Goal: Task Accomplishment & Management: Use online tool/utility

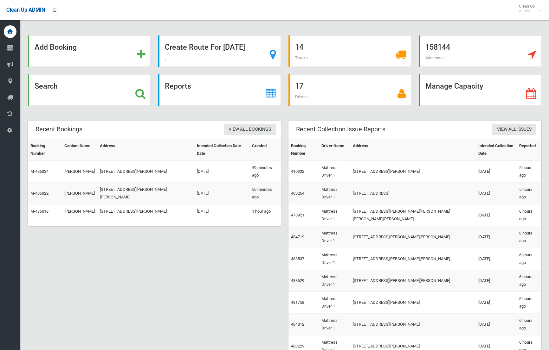
click at [229, 51] on strong "Create Route For [DATE]" at bounding box center [205, 47] width 80 height 9
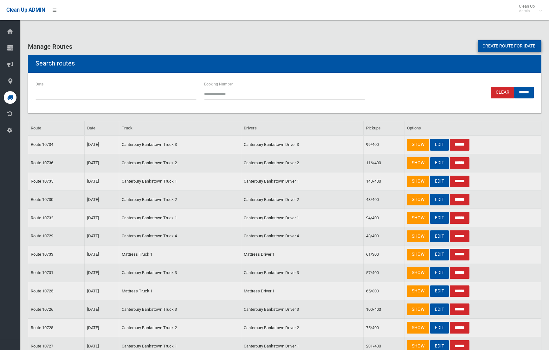
click at [515, 47] on link "Create route for [DATE]" at bounding box center [509, 46] width 64 height 12
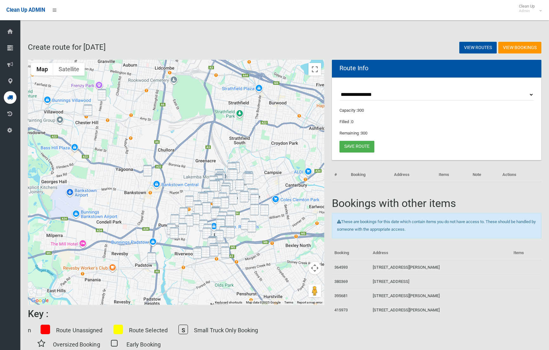
drag, startPoint x: 102, startPoint y: 92, endPoint x: 87, endPoint y: 112, distance: 24.6
click at [102, 92] on img "9A Hector Street, SEFTON NSW 2162" at bounding box center [102, 95] width 9 height 12
drag, startPoint x: 86, startPoint y: 111, endPoint x: 90, endPoint y: 108, distance: 4.9
click at [86, 111] on img "5 Chester Hill Road, CHESTER HILL NSW 2162" at bounding box center [88, 111] width 9 height 12
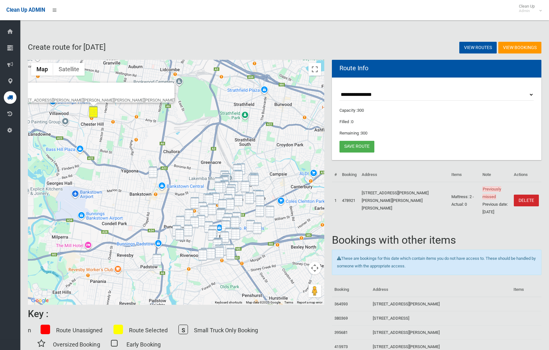
drag, startPoint x: 170, startPoint y: 86, endPoint x: 160, endPoint y: 91, distance: 11.1
click at [170, 87] on div "5 Chester Hill Road, CHESTER HILL NSW 2162" at bounding box center [176, 182] width 296 height 245
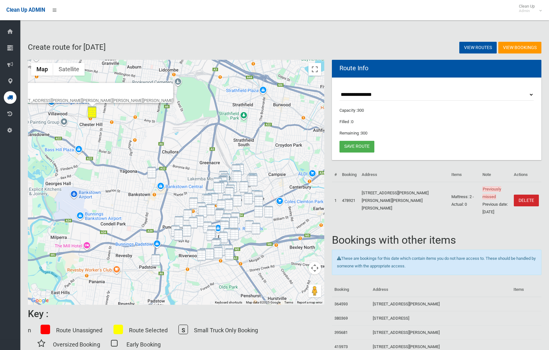
click at [117, 88] on div at bounding box center [86, 90] width 143 height 15
click at [113, 98] on div "5 Chester Hill Road, CHESTER HILL NSW 2162" at bounding box center [94, 100] width 158 height 5
drag, startPoint x: 113, startPoint y: 98, endPoint x: 115, endPoint y: 86, distance: 12.9
click at [113, 98] on div "5 Chester Hill Road, CHESTER HILL NSW 2162" at bounding box center [94, 100] width 158 height 5
click at [115, 86] on div at bounding box center [86, 90] width 143 height 15
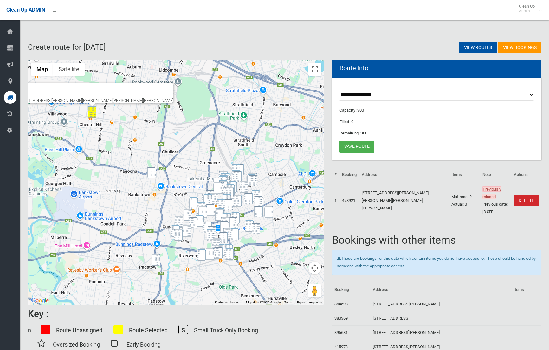
click at [158, 85] on button "Close" at bounding box center [165, 90] width 15 height 15
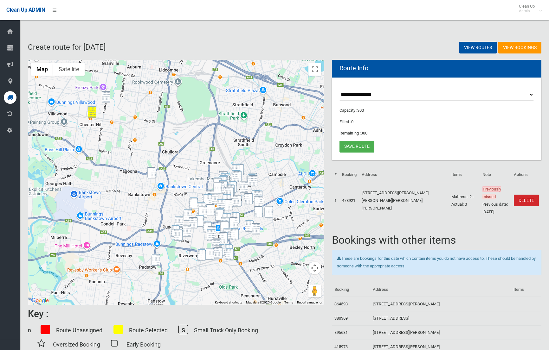
click at [106, 98] on img "9A Hector Street, SEFTON NSW 2162" at bounding box center [106, 97] width 9 height 12
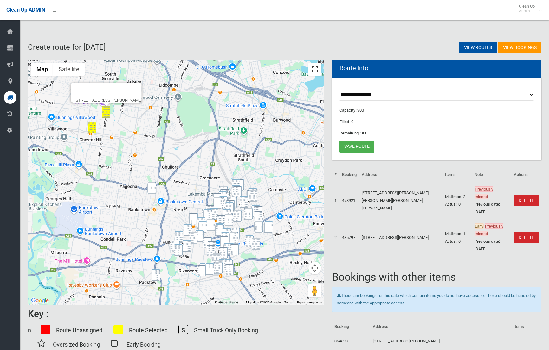
click at [313, 67] on button "Toggle fullscreen view" at bounding box center [314, 69] width 13 height 13
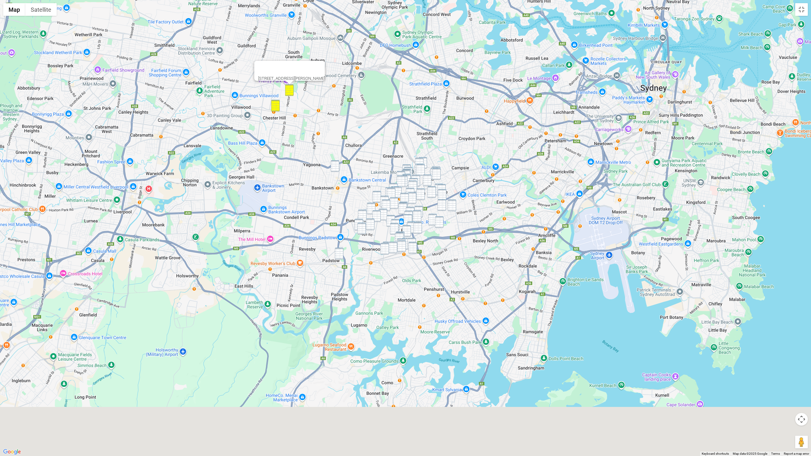
drag, startPoint x: 472, startPoint y: 172, endPoint x: 422, endPoint y: 101, distance: 86.6
click at [423, 99] on div "9A Hector Street, SEFTON NSW 2162" at bounding box center [405, 228] width 811 height 456
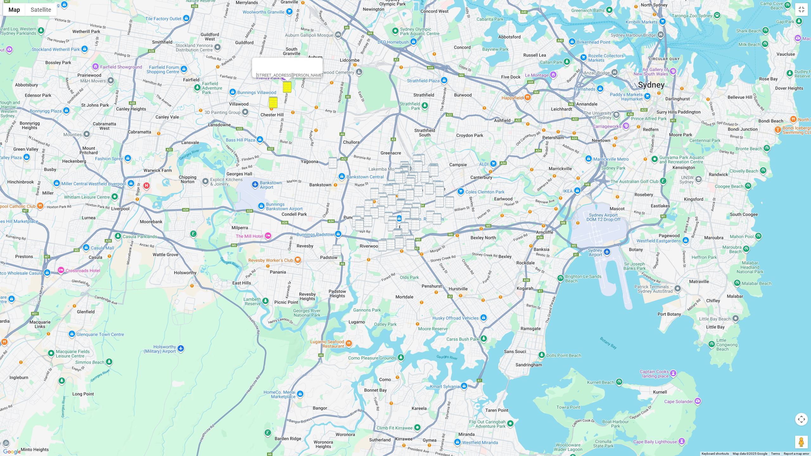
click at [334, 252] on img "40 Banks Street, PADSTOW NSW 2211" at bounding box center [337, 251] width 9 height 12
drag, startPoint x: 362, startPoint y: 209, endPoint x: 357, endPoint y: 218, distance: 9.9
click at [362, 209] on img "1508 Canterbury Road, PUNCHBOWL NSW 2196" at bounding box center [360, 213] width 9 height 12
click at [356, 220] on img "46 Wiggs Road, RIVERWOOD NSW 2210" at bounding box center [359, 226] width 9 height 12
click at [355, 221] on img "46 Wiggs Road, RIVERWOOD NSW 2210" at bounding box center [359, 226] width 9 height 12
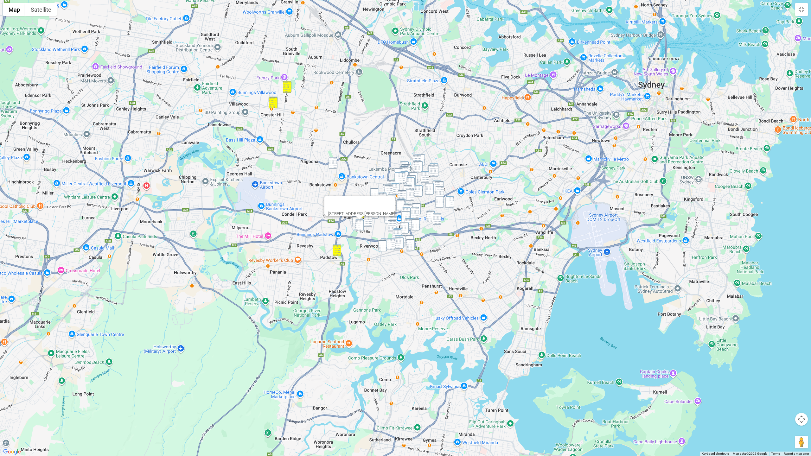
click at [355, 221] on img "46 Wiggs Road, RIVERWOOD NSW 2210" at bounding box center [359, 226] width 9 height 12
click at [355, 219] on img "30a Craig Street, PUNCHBOWL NSW 2196" at bounding box center [356, 222] width 9 height 12
click at [371, 223] on img "163-169 Victoria Road, PUNCHBOWL NSW 2196" at bounding box center [368, 221] width 9 height 12
click at [382, 246] on img "20/7 Iluka Street, RIVERWOOD NSW 2210" at bounding box center [382, 246] width 9 height 12
click at [389, 243] on img "85-91 Hannans Road, NARWEE NSW 2209" at bounding box center [390, 245] width 9 height 12
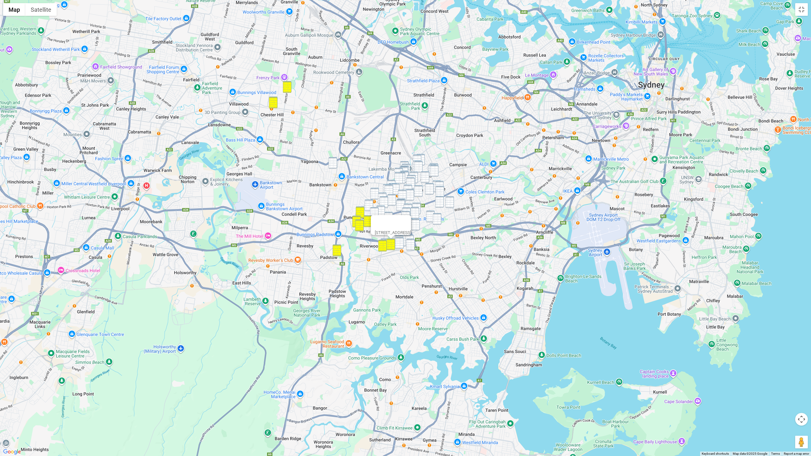
drag, startPoint x: 398, startPoint y: 242, endPoint x: 404, endPoint y: 242, distance: 5.7
click at [398, 242] on img "1-3 Nirimba Avenue, NARWEE NSW 2209" at bounding box center [399, 243] width 9 height 12
click at [411, 242] on img "11-17 Broadarrow Road, BEVERLY HILLS NSW 2209" at bounding box center [410, 245] width 9 height 12
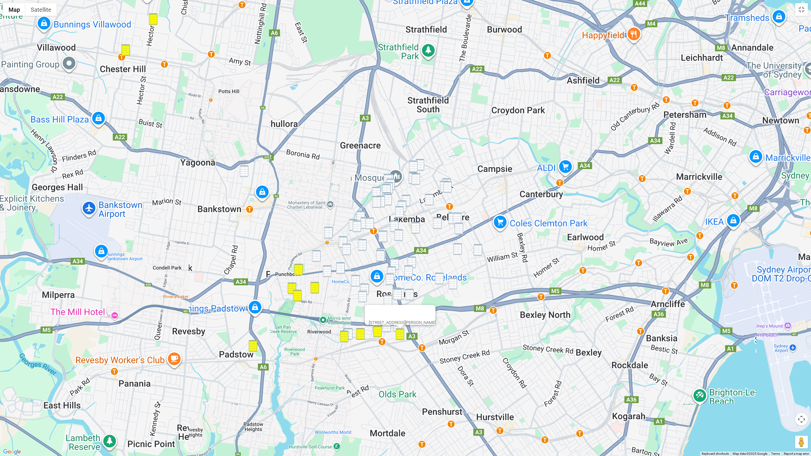
drag, startPoint x: 422, startPoint y: 161, endPoint x: 418, endPoint y: 164, distance: 4.5
click at [422, 161] on img "51 Knox Street, BELMORE NSW 2192" at bounding box center [420, 165] width 9 height 12
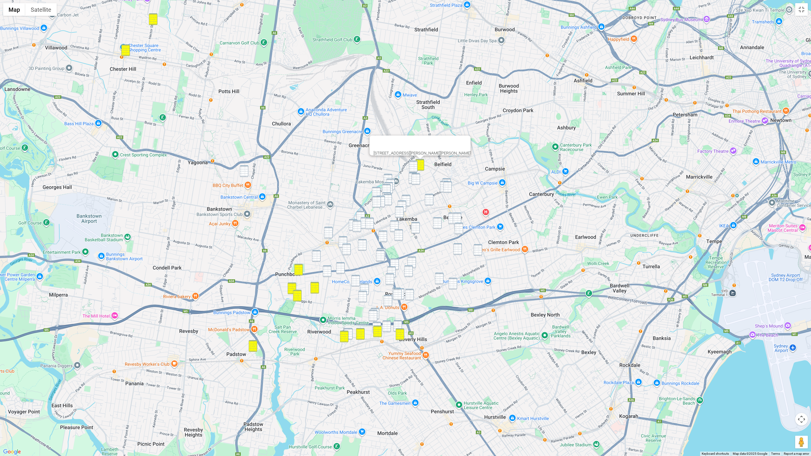
click at [416, 165] on img "38 Hugh Street, BELMORE NSW 2192" at bounding box center [413, 167] width 9 height 12
drag, startPoint x: 410, startPoint y: 174, endPoint x: 416, endPoint y: 177, distance: 6.5
click at [410, 174] on img "67 Yangoora Road, LAKEMBA NSW 2195" at bounding box center [413, 178] width 9 height 12
click at [417, 177] on img "53 Benaroon Road, BELMORE NSW 2192" at bounding box center [415, 179] width 9 height 12
click at [448, 178] on div "53 Benaroon Road, BELMORE NSW 2192" at bounding box center [405, 228] width 811 height 456
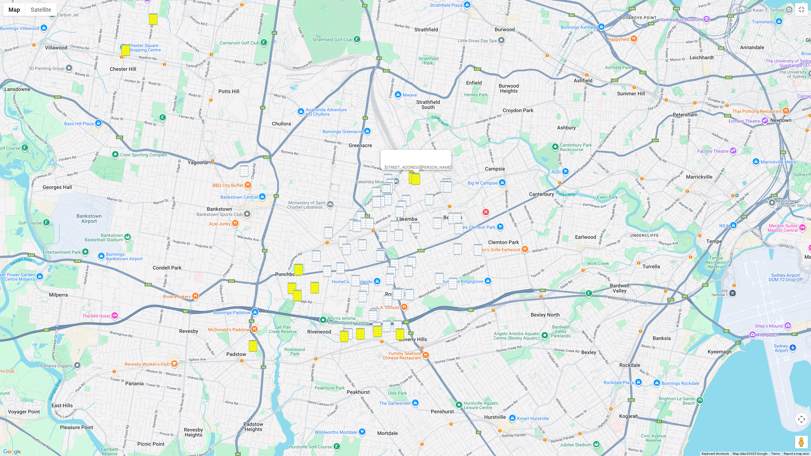
click at [442, 182] on img "22 St Clair Street, BELMORE NSW 2192" at bounding box center [444, 187] width 9 height 12
click at [450, 179] on img "26 Lakemba Street, BELMORE NSW 2192" at bounding box center [446, 184] width 9 height 12
drag, startPoint x: 447, startPoint y: 183, endPoint x: 442, endPoint y: 194, distance: 11.3
click at [447, 183] on img "19-21 St Clair Street, BELMORE NSW 2192" at bounding box center [447, 187] width 9 height 12
click at [431, 198] on img "8A Brande Street, BELMORE NSW 2192" at bounding box center [429, 200] width 9 height 12
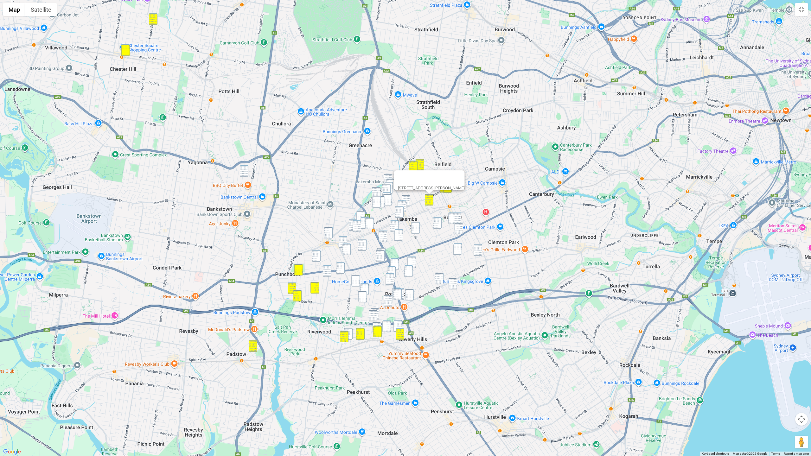
click at [386, 175] on img "550-554 Punchbowl Road, LAKEMBA NSW 2195" at bounding box center [388, 180] width 9 height 12
click at [389, 180] on img "95 Hampden Road, LAKEMBA NSW 2195" at bounding box center [390, 185] width 9 height 12
drag, startPoint x: 246, startPoint y: 174, endPoint x: 250, endPoint y: 175, distance: 3.3
click at [246, 174] on img "91 Meredith Street, BANKSTOWN NSW 2200" at bounding box center [244, 171] width 9 height 12
drag, startPoint x: 374, startPoint y: 190, endPoint x: 383, endPoint y: 189, distance: 8.9
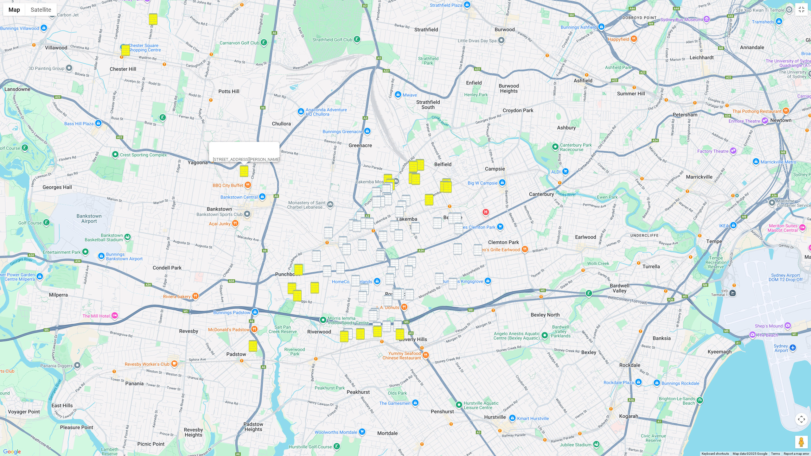
click at [374, 190] on img "73 Fairmount Street, LAKEMBA NSW 2195" at bounding box center [376, 193] width 9 height 12
drag, startPoint x: 392, startPoint y: 185, endPoint x: 389, endPoint y: 187, distance: 3.4
click at [392, 185] on img "74-76 Hampden Road, LAKEMBA NSW 2195" at bounding box center [388, 188] width 9 height 12
click at [389, 187] on img "65 MacDonald Street, LAKEMBA NSW 2195" at bounding box center [386, 190] width 9 height 12
click at [388, 195] on img "26 MacDonald Street, LAKEMBA NSW 2195" at bounding box center [387, 200] width 9 height 12
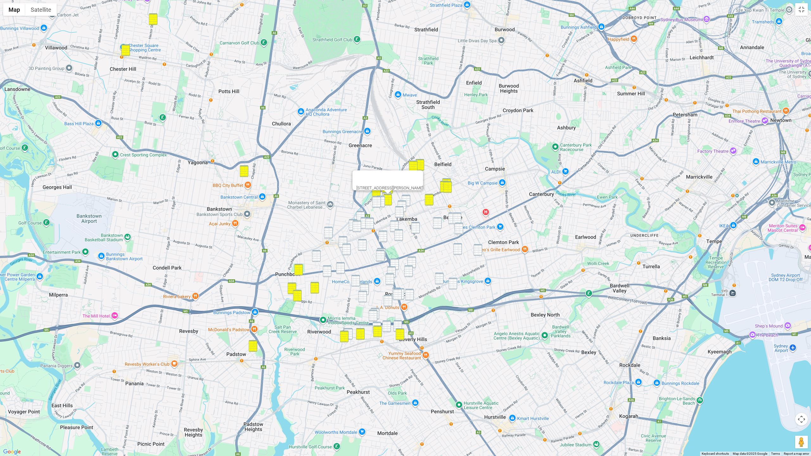
click at [385, 193] on div at bounding box center [388, 192] width 8 height 4
click at [381, 197] on img "33 Fairmount Street, LAKEMBA NSW 2195" at bounding box center [380, 202] width 9 height 12
drag, startPoint x: 377, startPoint y: 200, endPoint x: 382, endPoint y: 201, distance: 5.2
click at [377, 200] on img "42-44 Fairmount Street, LAKEMBA NSW 2195" at bounding box center [376, 202] width 9 height 12
drag, startPoint x: 404, startPoint y: 197, endPoint x: 402, endPoint y: 201, distance: 4.5
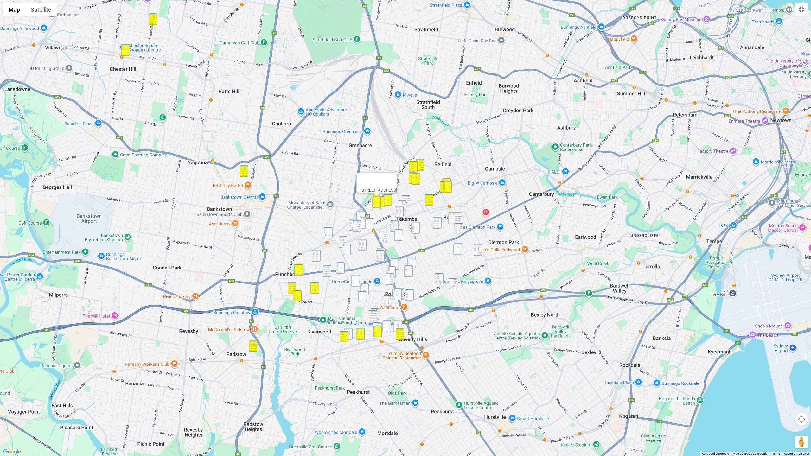
click at [404, 197] on img "173-175 Lakemba Street, LAKEMBA NSW 2195" at bounding box center [406, 201] width 9 height 12
drag, startPoint x: 402, startPoint y: 202, endPoint x: 398, endPoint y: 209, distance: 8.1
click at [402, 202] on img "6 Haldon Street, LAKEMBA NSW 2195" at bounding box center [402, 206] width 9 height 12
drag, startPoint x: 397, startPoint y: 212, endPoint x: 412, endPoint y: 222, distance: 18.0
click at [397, 212] on img "15-19 Croydon Street, LAKEMBA NSW 2195" at bounding box center [399, 212] width 9 height 12
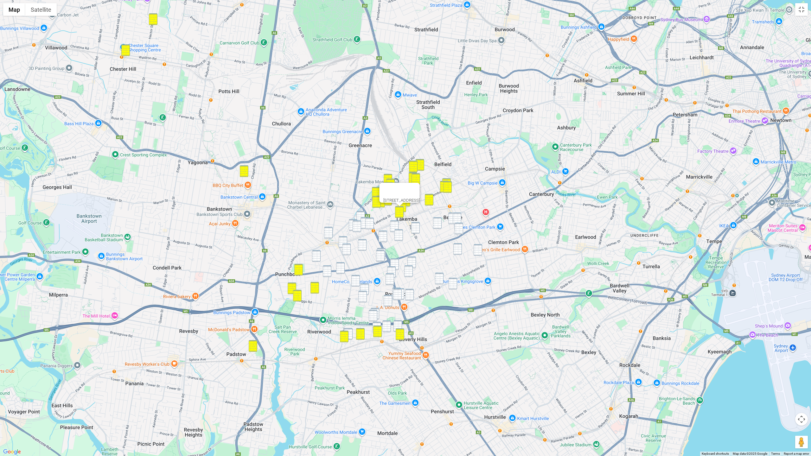
drag, startPoint x: 416, startPoint y: 225, endPoint x: 423, endPoint y: 225, distance: 7.0
click at [416, 225] on img "189-191 Haldon Street, LAKEMBA NSW 2195" at bounding box center [415, 228] width 9 height 12
drag, startPoint x: 436, startPoint y: 224, endPoint x: 442, endPoint y: 223, distance: 5.5
click at [437, 224] on img "47 York Street, BELMORE NSW 2192" at bounding box center [437, 223] width 9 height 12
click at [451, 222] on img "466 Burwood Road, BELMORE NSW 2192" at bounding box center [452, 219] width 9 height 12
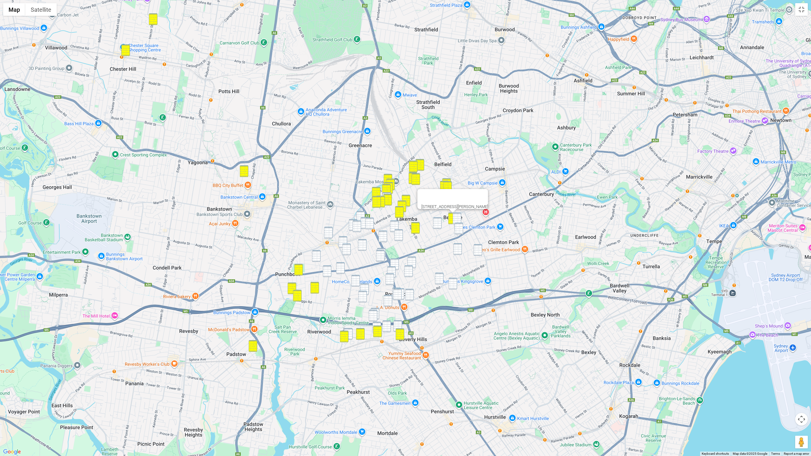
click at [454, 221] on img "7A Reginald Avenue, BELMORE NSW 2192" at bounding box center [457, 219] width 9 height 12
drag, startPoint x: 438, startPoint y: 223, endPoint x: 448, endPoint y: 224, distance: 10.2
click at [438, 223] on img "47 York Street, BELMORE NSW 2192" at bounding box center [437, 223] width 9 height 12
click at [462, 224] on img "721 Canterbury Road, BELMORE NSW 2192" at bounding box center [459, 229] width 9 height 12
drag, startPoint x: 460, startPoint y: 252, endPoint x: 466, endPoint y: 251, distance: 6.4
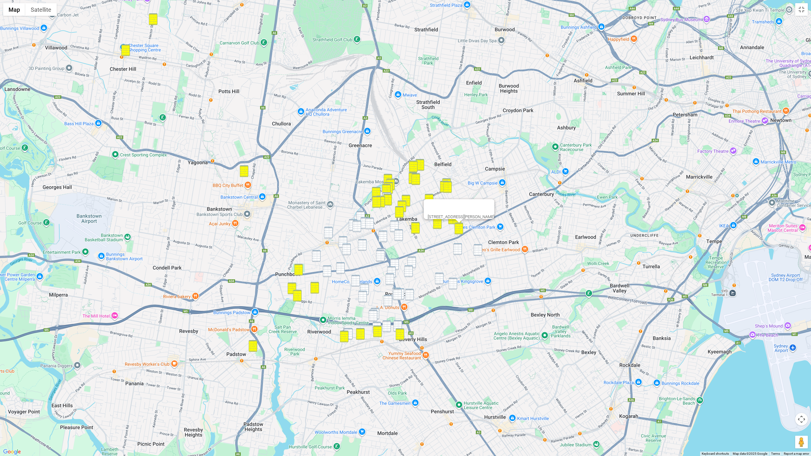
click at [460, 252] on img "1/49A Trafalgar Street, BELMORE NSW 2192" at bounding box center [457, 249] width 9 height 12
click at [478, 251] on img "15 Rees Avenue, BELMORE NSW 2192" at bounding box center [478, 250] width 9 height 12
drag, startPoint x: 387, startPoint y: 193, endPoint x: 393, endPoint y: 205, distance: 13.6
click at [387, 193] on img "32-34 MacDonald Street, LAKEMBA NSW 2195" at bounding box center [386, 198] width 9 height 12
click at [364, 213] on img "39 Cornelia Street, WILEY PARK NSW 2195" at bounding box center [360, 217] width 9 height 12
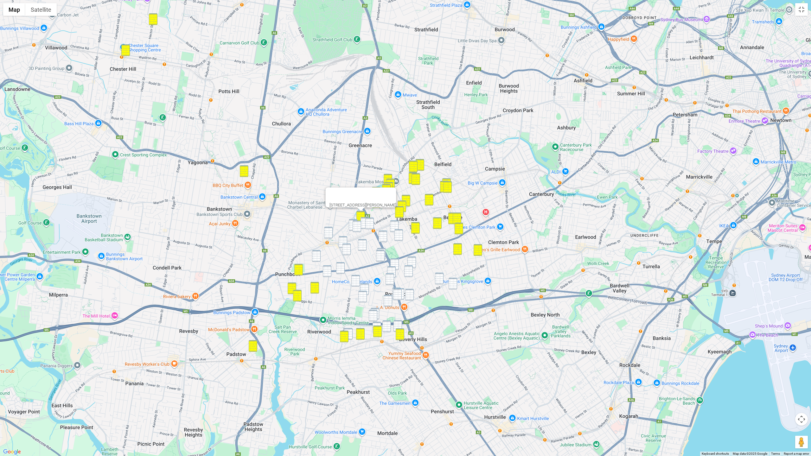
click at [364, 220] on img "1/312 Lakemba Street, WILEY PARK NSW 2195" at bounding box center [364, 223] width 9 height 12
drag, startPoint x: 367, startPoint y: 220, endPoint x: 358, endPoint y: 221, distance: 8.6
click at [367, 220] on img "7 Shadforth Street, WILEY PARK NSW 2195" at bounding box center [369, 224] width 9 height 12
click at [351, 220] on img "26 Defoe Street, WILEY PARK NSW 2195" at bounding box center [353, 225] width 9 height 12
drag, startPoint x: 355, startPoint y: 224, endPoint x: 344, endPoint y: 232, distance: 13.6
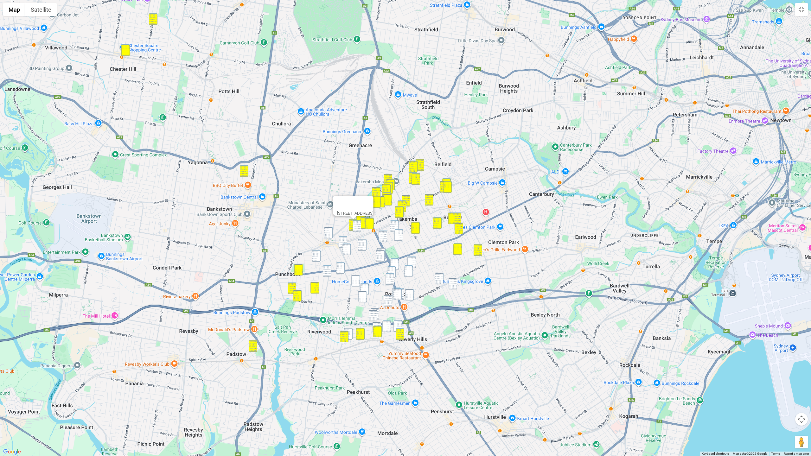
click at [355, 224] on img "13 Defoe Street, WILEY PARK NSW 2195" at bounding box center [357, 226] width 9 height 12
click at [328, 232] on img "695 Punchbowl Road, PUNCHBOWL NSW 2196" at bounding box center [328, 233] width 9 height 12
click at [315, 253] on img "6b Norman Street, PUNCHBOWL NSW 2196" at bounding box center [316, 256] width 9 height 12
drag, startPoint x: 347, startPoint y: 250, endPoint x: 350, endPoint y: 249, distance: 3.7
click at [348, 250] on img "61 Dudley Street, PUNCHBOWL NSW 2196" at bounding box center [346, 250] width 9 height 12
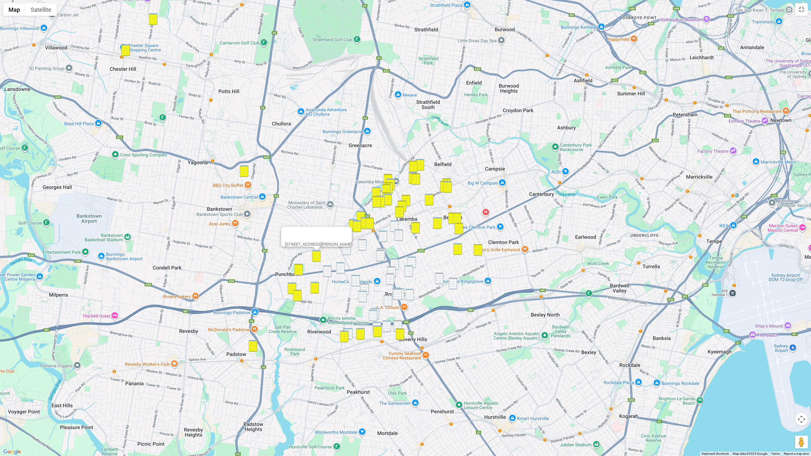
drag, startPoint x: 363, startPoint y: 246, endPoint x: 360, endPoint y: 250, distance: 4.9
click at [363, 246] on img "24 Beauchamp Street, WILEY PARK NSW 2195" at bounding box center [362, 245] width 9 height 12
click at [341, 266] on img "3 Parkland Avenue, PUNCHBOWL NSW 2196" at bounding box center [340, 268] width 9 height 12
click at [323, 275] on img "11 Belmore Road North, PUNCHBOWL NSW 2196" at bounding box center [327, 271] width 9 height 12
click at [344, 237] on img "29 Dudley Street, PUNCHBOWL NSW 2196" at bounding box center [343, 242] width 9 height 12
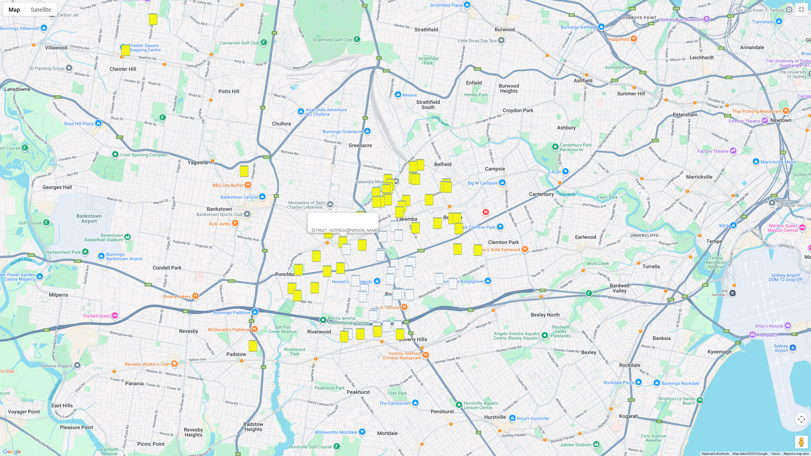
drag, startPoint x: 356, startPoint y: 279, endPoint x: 353, endPoint y: 275, distance: 4.4
click at [356, 279] on img "122 Payten Avenue, ROSELANDS NSW 2196" at bounding box center [355, 281] width 9 height 12
click at [347, 245] on img "61 Dudley Street, PUNCHBOWL NSW 2196" at bounding box center [346, 250] width 9 height 12
click at [395, 224] on img "36 Ernest Street, LAKEMBA NSW 2195" at bounding box center [394, 226] width 9 height 12
drag, startPoint x: 386, startPoint y: 236, endPoint x: 391, endPoint y: 236, distance: 4.8
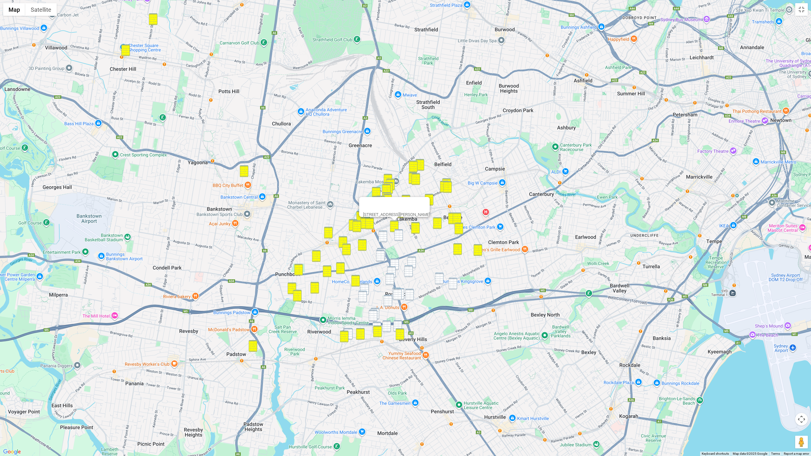
click at [386, 236] on img "11 Mary Street, WILEY PARK NSW 2195" at bounding box center [383, 237] width 9 height 12
drag, startPoint x: 399, startPoint y: 236, endPoint x: 395, endPoint y: 240, distance: 6.3
click at [399, 236] on img "76 Ernest Street, LAKEMBA NSW 2195" at bounding box center [398, 235] width 9 height 12
drag, startPoint x: 383, startPoint y: 249, endPoint x: 380, endPoint y: 253, distance: 5.3
click at [383, 249] on img "2/75 Denman Avenue, WILEY PARK NSW 2195" at bounding box center [381, 254] width 9 height 12
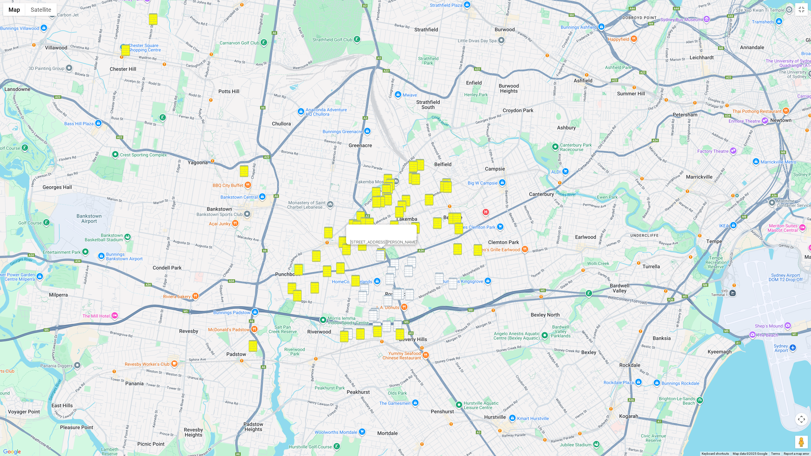
click at [380, 254] on img "1089-1101 Canterbury Road, WILEY PARK NSW 2195" at bounding box center [380, 256] width 9 height 12
drag
click at [394, 259] on img "27-29 Stoddart Street, ROSELANDS NSW 2196" at bounding box center [394, 264] width 9 height 12
click at [412, 259] on img "44 Ludgate Street, ROSELANDS NSW 2196" at bounding box center [411, 263] width 9 height 12
click at [408, 269] on img "9 Keevin Street, ROSELANDS NSW 2196" at bounding box center [408, 271] width 9 height 12
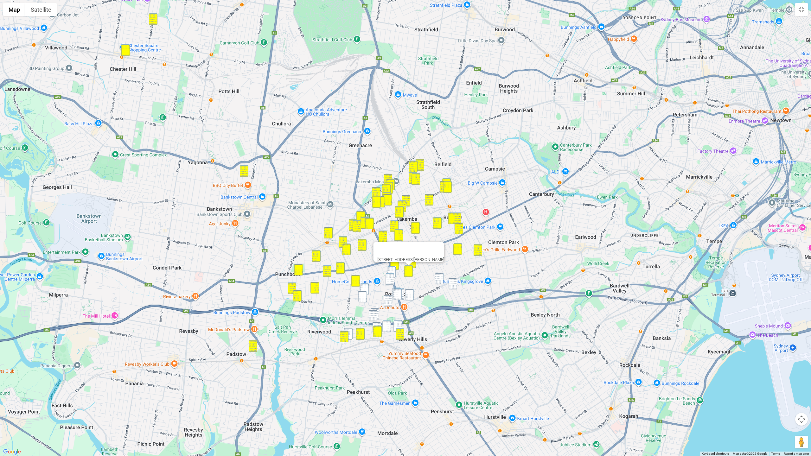
click at [391, 270] on img "205 King Georges Road, ROSELANDS NSW 2196" at bounding box center [391, 272] width 9 height 12
click at [391, 276] on img "12-14 Roseland Avenue, ROSELANDS NSW 2196" at bounding box center [389, 279] width 9 height 12
click at [439, 277] on img "2/54 McCallum Street, ROSELANDS NSW 2196" at bounding box center [439, 279] width 9 height 12
click at [454, 283] on img "44 Armitree Street, KINGSGROVE NSW 2208" at bounding box center [453, 284] width 9 height 12
click at [366, 287] on img "142 Karne Street North, ROSELANDS NSW 2196" at bounding box center [364, 289] width 9 height 12
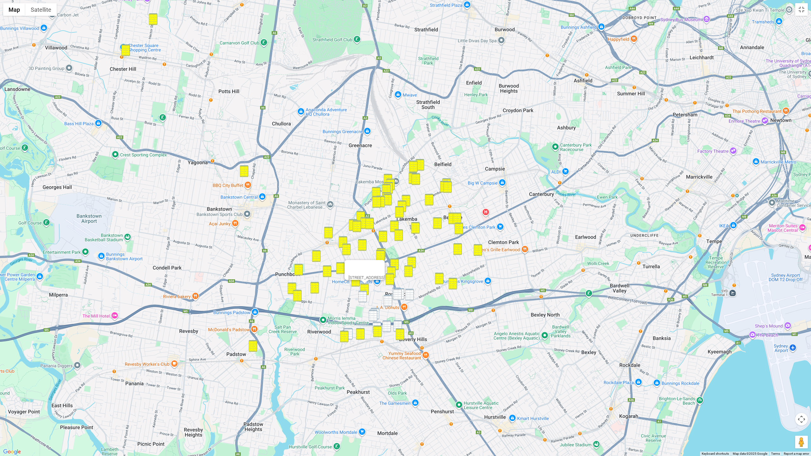
click at [365, 293] on img "112-114 Karne Street North, ROSELANDS NSW 2196" at bounding box center [362, 297] width 9 height 12
click at [393, 288] on img "261-263 King Georges Road, ROSELANDS NSW 2196" at bounding box center [396, 294] width 9 height 12
click at [397, 291] on img "265 King Georges Road, ROSELANDS NSW 2196" at bounding box center [397, 295] width 9 height 12
click at [405, 291] on div "265 King Georges Road, ROSELANDS NSW 2196" at bounding box center [405, 228] width 811 height 456
click at [404, 292] on div "265 King Georges Road, ROSELANDS NSW 2196" at bounding box center [405, 228] width 811 height 456
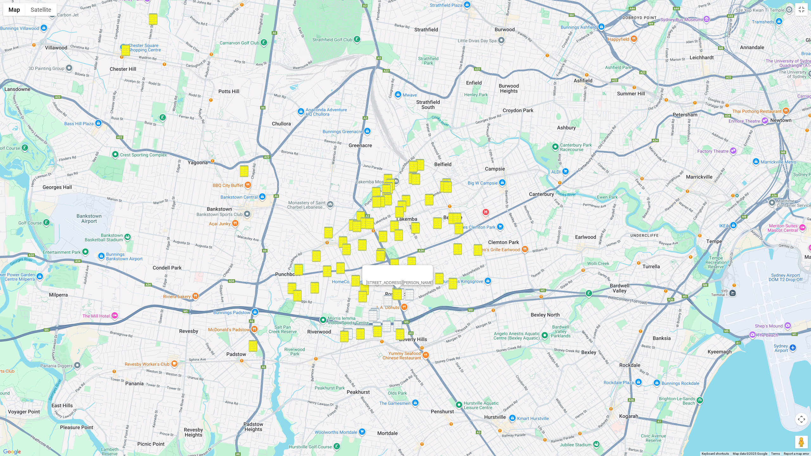
click at [409, 292] on img "211 Moorefields Road, ROSELANDS NSW 2196" at bounding box center [409, 295] width 9 height 12
click at [404, 293] on div "211 Moorefields Road, ROSELANDS NSW 2196" at bounding box center [405, 228] width 811 height 456
click at [402, 296] on img "284 King Georges Road, ROSELANDS NSW 2196" at bounding box center [400, 294] width 9 height 12
click at [389, 302] on img "41 Penshurst Road, ROSELANDS NSW 2196" at bounding box center [388, 301] width 9 height 12
click at [378, 311] on img "38 Grove Avenue, NARWEE NSW 2209" at bounding box center [375, 314] width 9 height 12
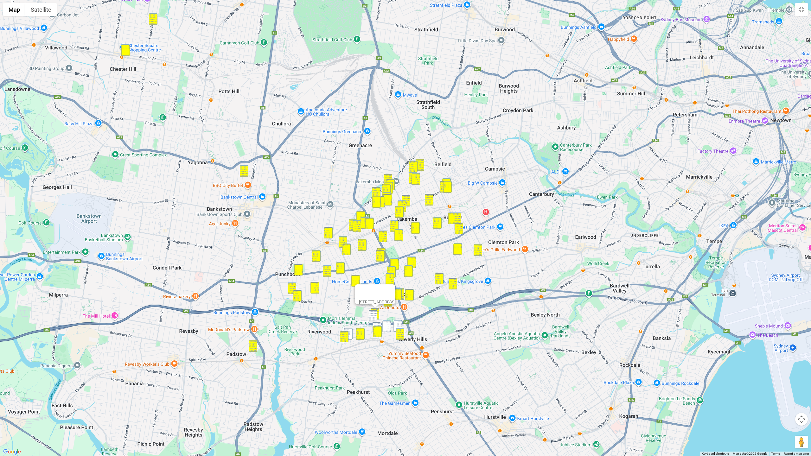
click at [375, 314] on img "40 Grove Avenue, NARWEE NSW 2209" at bounding box center [373, 316] width 9 height 12
click at [350, 332] on img "14-20 Iluka Street, RIVERWOOD NSW 2210" at bounding box center [348, 334] width 9 height 12
click at [385, 326] on img "1 Parry Avenue, NARWEE NSW 2209" at bounding box center [386, 327] width 9 height 12
click at [378, 324] on img "10-12 Graham Road, NARWEE NSW 2209" at bounding box center [376, 328] width 9 height 12
click at [399, 324] on img "66 Welfare Avenue South, BEVERLY HILLS NSW 2209" at bounding box center [397, 326] width 9 height 12
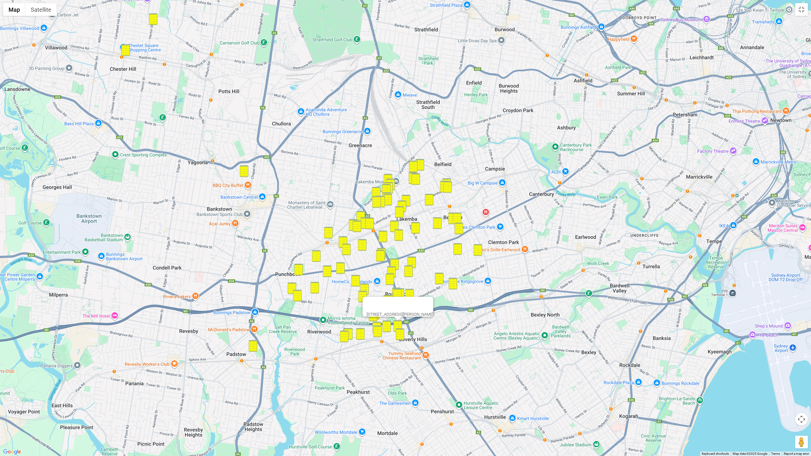
click at [433, 299] on button "Close" at bounding box center [425, 304] width 15 height 15
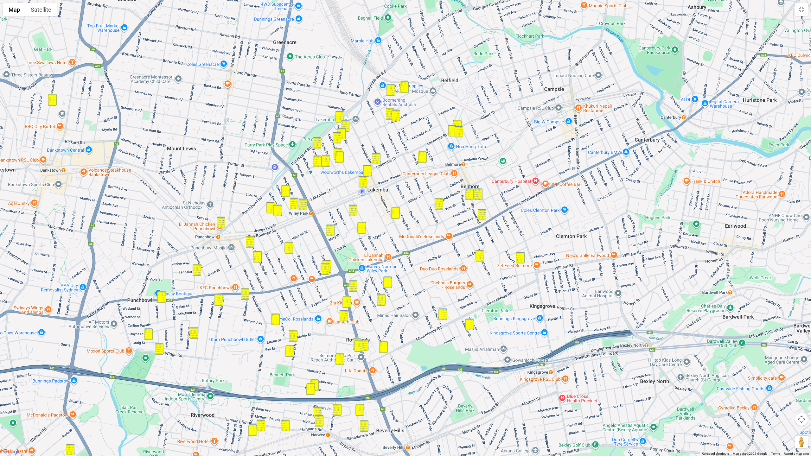
click at [318, 309] on div at bounding box center [405, 228] width 811 height 456
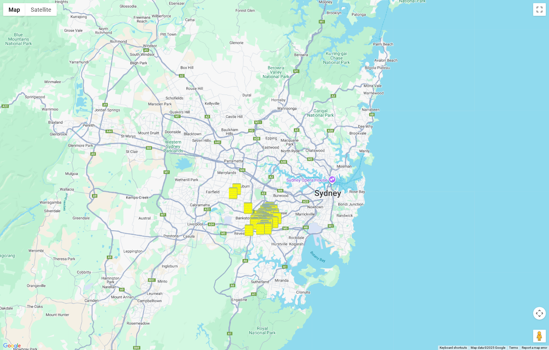
click at [533, 307] on button "Map camera controls" at bounding box center [539, 313] width 13 height 13
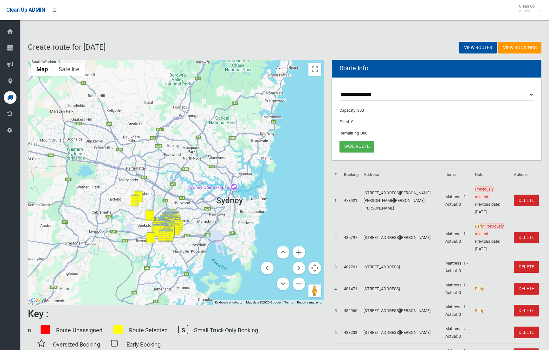
click at [297, 253] on button "Zoom in" at bounding box center [298, 252] width 13 height 13
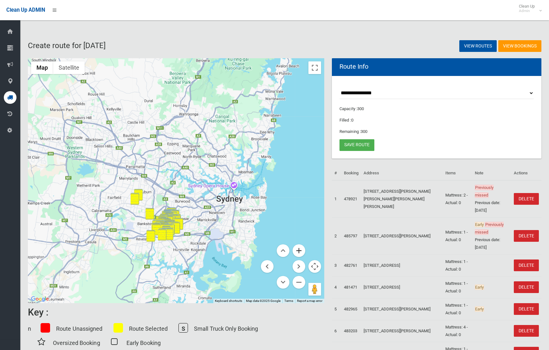
click at [297, 253] on button "Zoom in" at bounding box center [298, 251] width 13 height 13
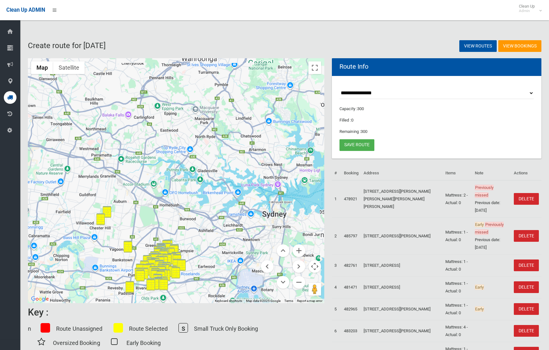
scroll to position [2, 0]
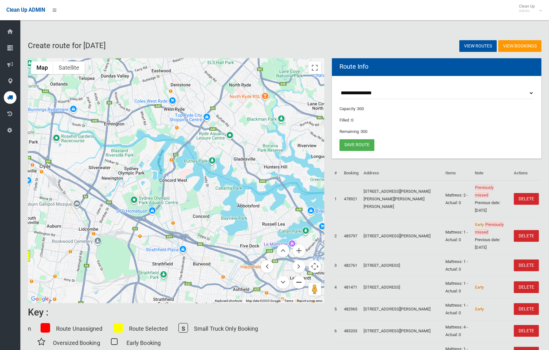
click at [298, 282] on button "Zoom out" at bounding box center [298, 282] width 13 height 13
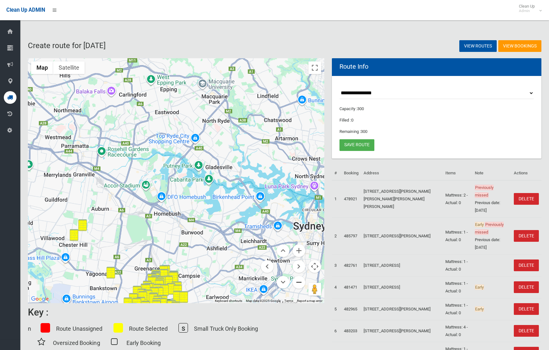
click at [298, 282] on button "Zoom out" at bounding box center [298, 282] width 13 height 13
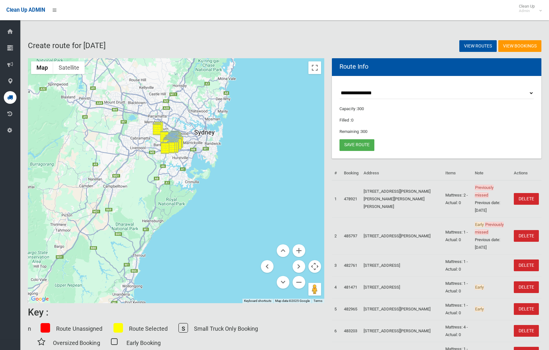
drag, startPoint x: 159, startPoint y: 221, endPoint x: 188, endPoint y: 189, distance: 43.5
click at [161, 165] on div at bounding box center [176, 180] width 296 height 245
click at [301, 251] on button "Zoom in" at bounding box center [298, 251] width 13 height 13
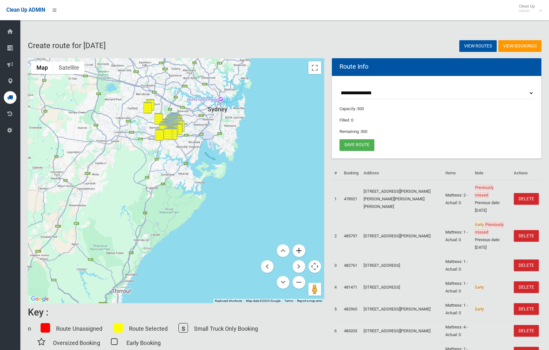
click at [301, 251] on button "Zoom in" at bounding box center [298, 251] width 13 height 13
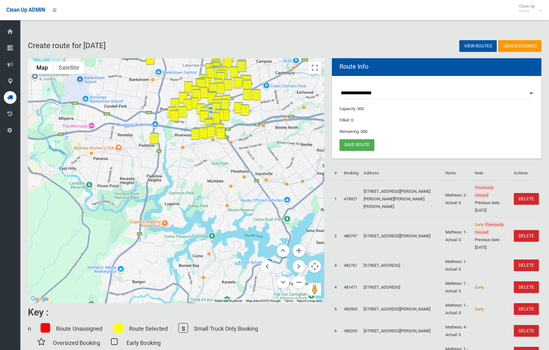
drag, startPoint x: 145, startPoint y: 151, endPoint x: 206, endPoint y: 307, distance: 166.6
click at [205, 308] on div "← Move left → Move right ↑ Move up ↓ Move down + Zoom in - Zoom out Home Jump l…" at bounding box center [176, 208] width 304 height 301
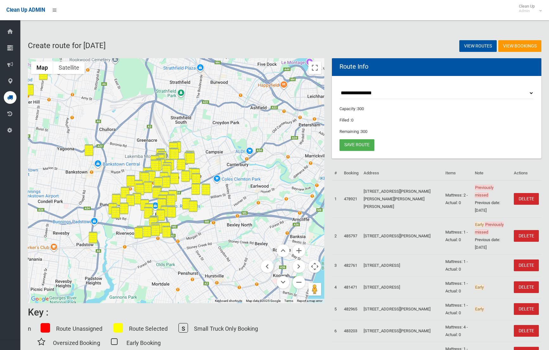
drag, startPoint x: 264, startPoint y: 208, endPoint x: 206, endPoint y: 311, distance: 117.7
click at [206, 311] on div "← Move left → Move right ↑ Move up ↓ Move down + Zoom in - Zoom out Home Jump l…" at bounding box center [176, 208] width 304 height 301
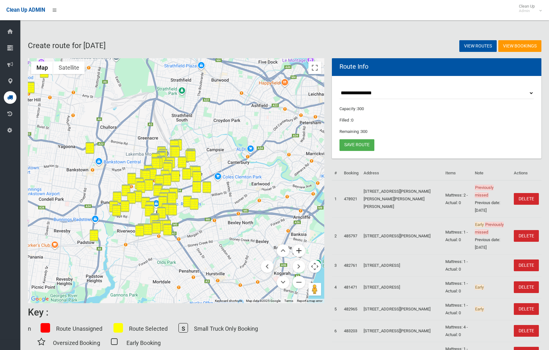
click at [299, 249] on button "Zoom in" at bounding box center [298, 251] width 13 height 13
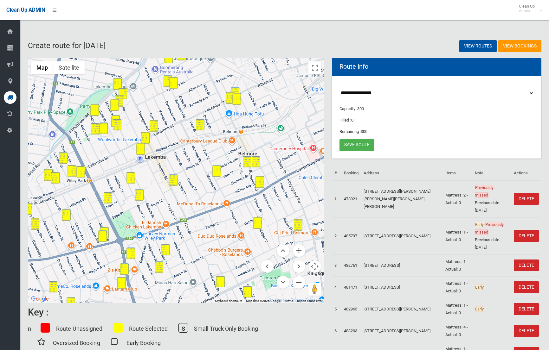
click at [302, 283] on button "Zoom out" at bounding box center [298, 282] width 13 height 13
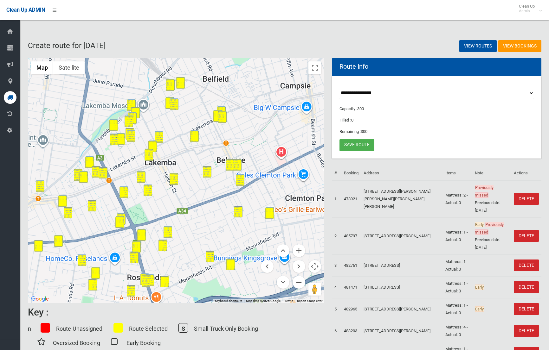
click at [302, 283] on button "Zoom out" at bounding box center [298, 282] width 13 height 13
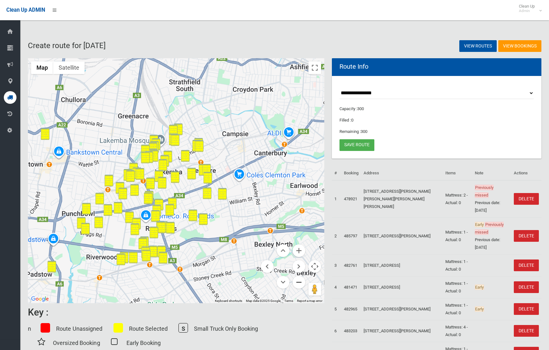
click at [302, 283] on button "Zoom out" at bounding box center [298, 282] width 13 height 13
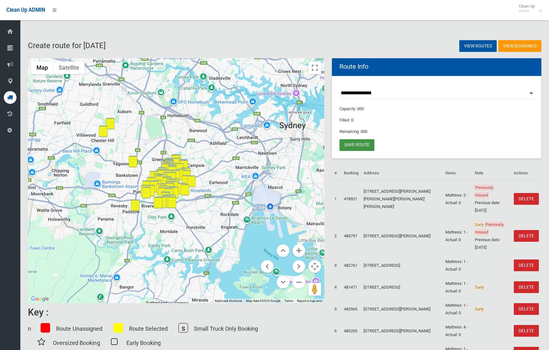
click at [360, 147] on link "Save route" at bounding box center [356, 145] width 35 height 12
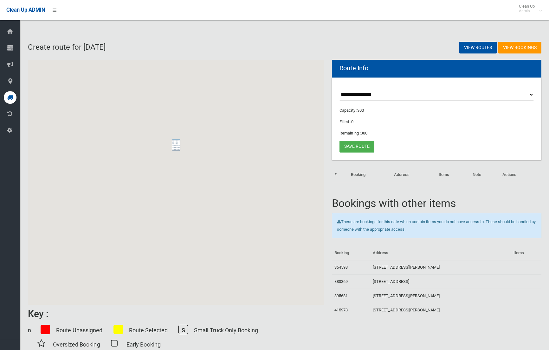
scroll to position [2, 0]
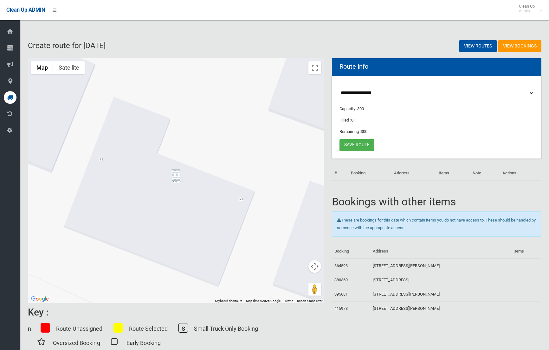
drag, startPoint x: 178, startPoint y: 176, endPoint x: 195, endPoint y: 188, distance: 20.6
click at [178, 177] on img "19-25 Iluka Street, RIVERWOOD NSW 2210" at bounding box center [176, 175] width 9 height 12
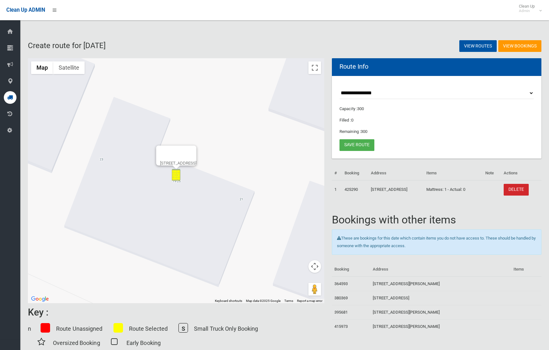
click at [317, 270] on button "Map camera controls" at bounding box center [314, 266] width 13 height 13
click at [305, 283] on button "Zoom out" at bounding box center [298, 282] width 13 height 13
click at [304, 283] on button "Zoom out" at bounding box center [298, 282] width 13 height 13
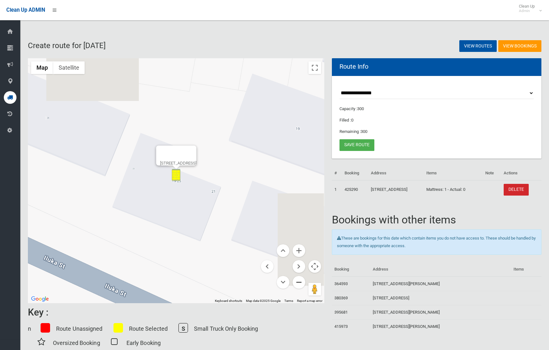
click at [304, 283] on button "Zoom out" at bounding box center [298, 282] width 13 height 13
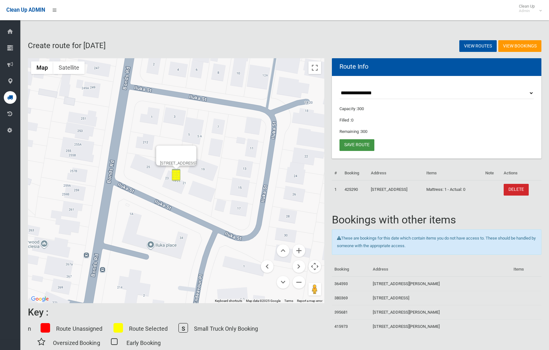
click at [360, 145] on link "Save route" at bounding box center [356, 145] width 35 height 12
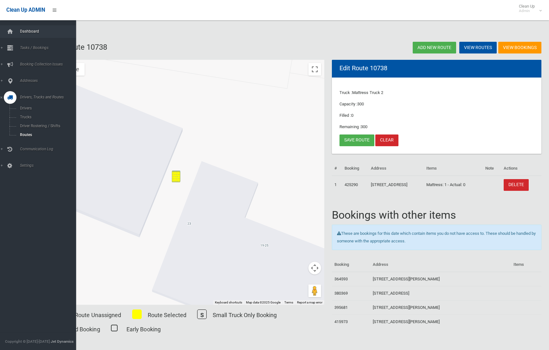
drag, startPoint x: 20, startPoint y: 34, endPoint x: 27, endPoint y: 37, distance: 7.5
click at [22, 35] on link "Dashboard" at bounding box center [38, 31] width 76 height 13
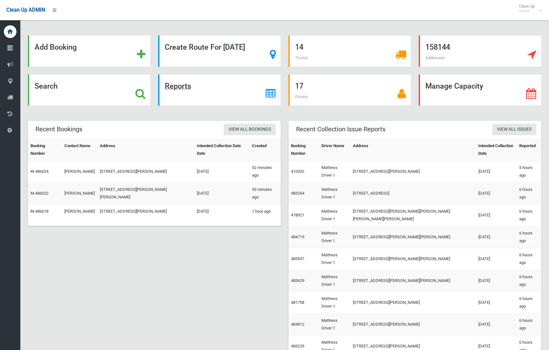
click at [175, 90] on strong "Reports" at bounding box center [178, 86] width 26 height 9
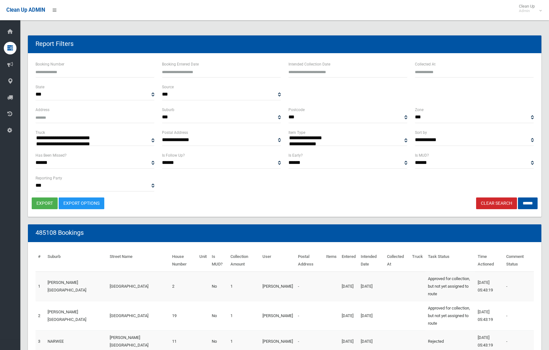
select select
type input "**********"
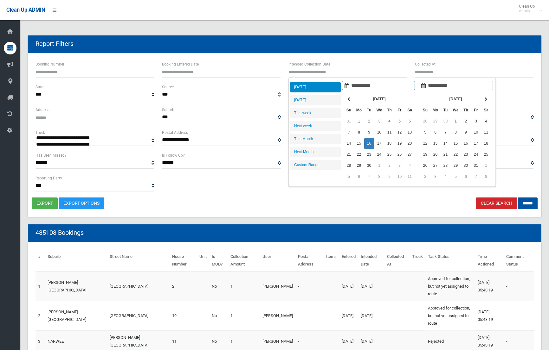
click at [343, 70] on input "text" at bounding box center [347, 72] width 119 height 12
type input "**********"
drag, startPoint x: 323, startPoint y: 97, endPoint x: 379, endPoint y: 119, distance: 60.3
click at [323, 97] on li "[DATE]" at bounding box center [315, 100] width 51 height 10
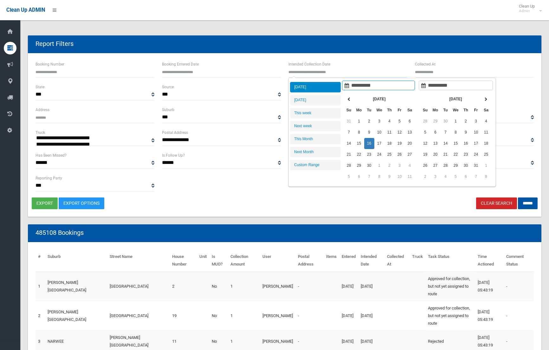
type input "**********"
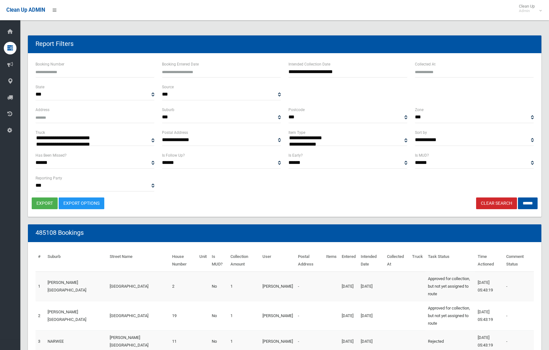
select select "**"
drag, startPoint x: 523, startPoint y: 201, endPoint x: 510, endPoint y: 201, distance: 13.6
click at [522, 201] on input "******" at bounding box center [528, 204] width 20 height 12
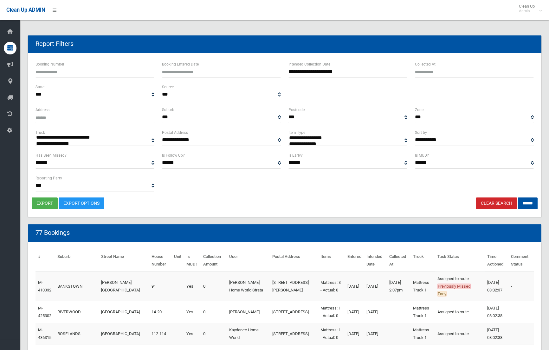
select select
click at [44, 201] on button "export" at bounding box center [45, 204] width 26 height 12
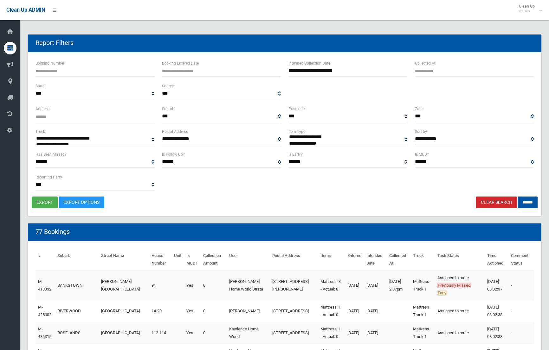
scroll to position [3, 0]
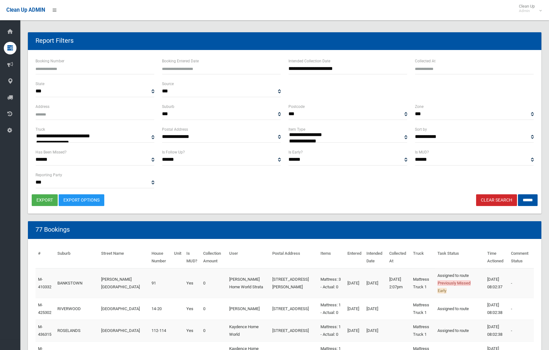
select select "**"
drag, startPoint x: 525, startPoint y: 203, endPoint x: 476, endPoint y: 205, distance: 48.5
click at [524, 203] on input "******" at bounding box center [528, 200] width 20 height 12
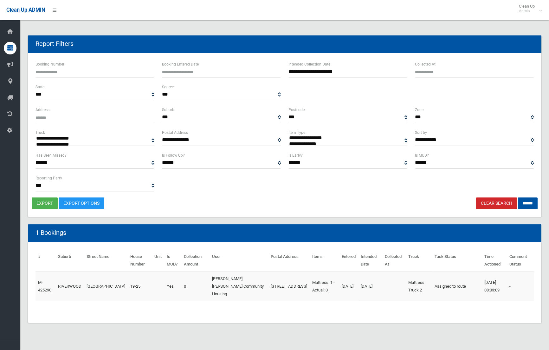
select select
click at [47, 205] on button "export" at bounding box center [45, 204] width 26 height 12
